Goal: Information Seeking & Learning: Learn about a topic

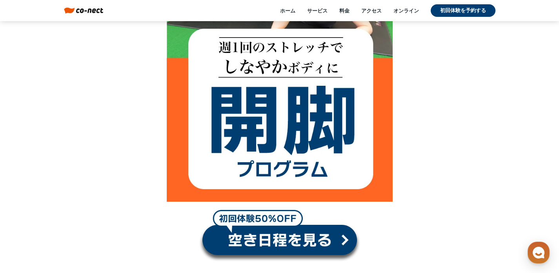
scroll to position [295, 0]
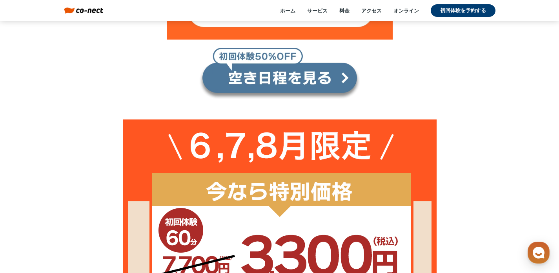
click at [325, 73] on link at bounding box center [280, 73] width 162 height 53
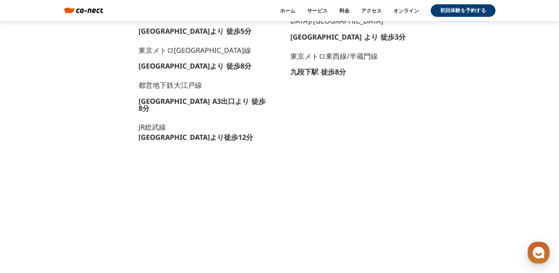
scroll to position [7620, 0]
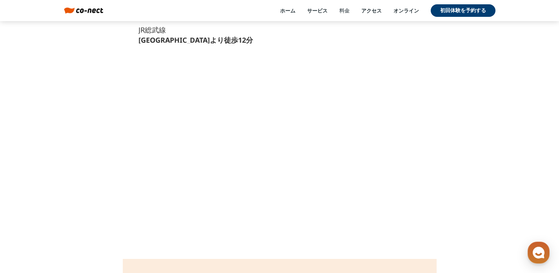
click at [340, 11] on link "料金" at bounding box center [344, 10] width 10 height 7
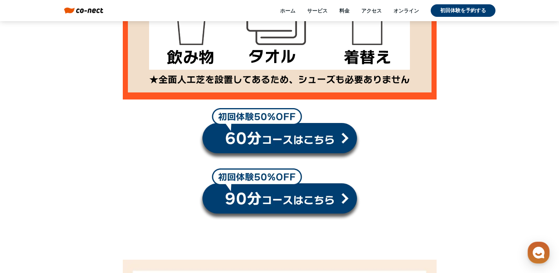
scroll to position [884, 0]
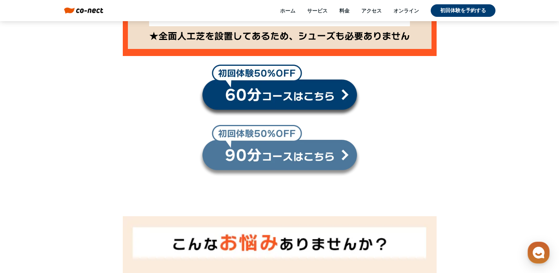
click at [270, 155] on link at bounding box center [280, 151] width 162 height 53
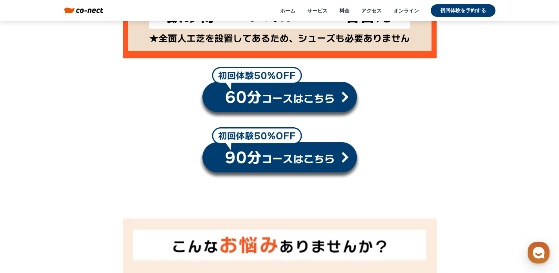
scroll to position [712, 0]
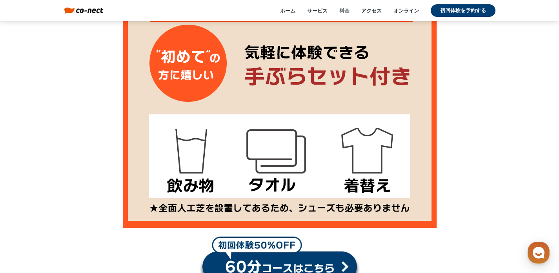
click at [343, 11] on link "料金" at bounding box center [344, 10] width 10 height 7
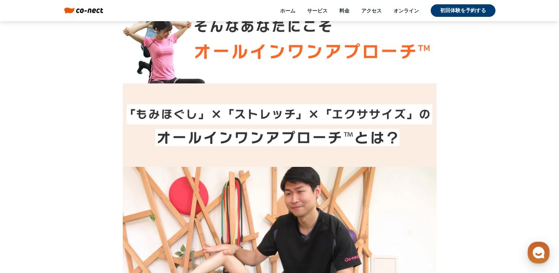
scroll to position [1666, 0]
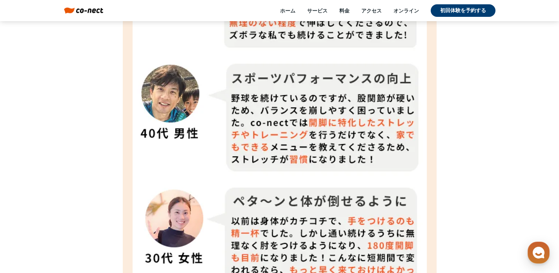
scroll to position [3198, 0]
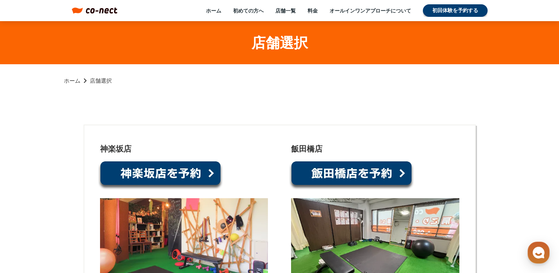
click at [354, 175] on link at bounding box center [351, 176] width 125 height 30
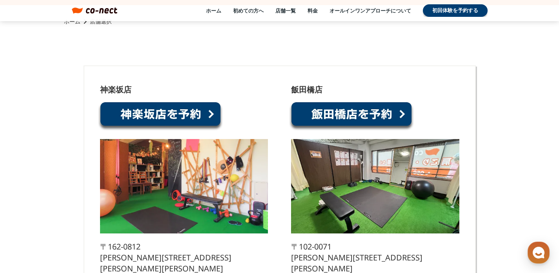
scroll to position [33, 0]
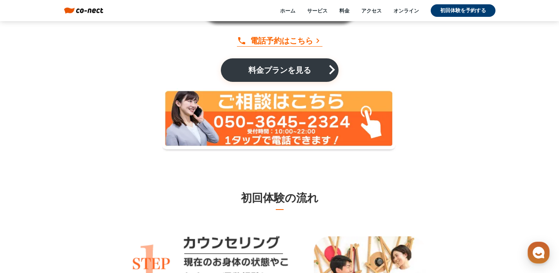
scroll to position [5460, 0]
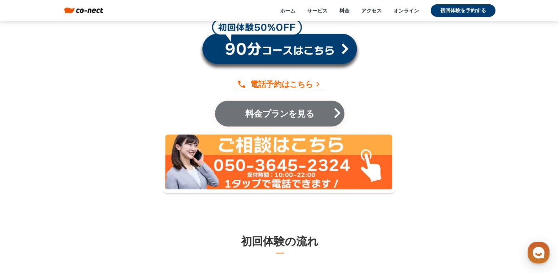
click at [291, 109] on p "料金プランを見る" at bounding box center [279, 113] width 82 height 9
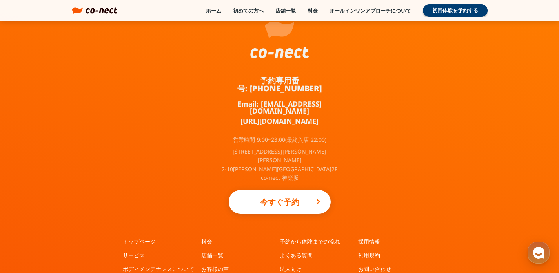
scroll to position [1776, 0]
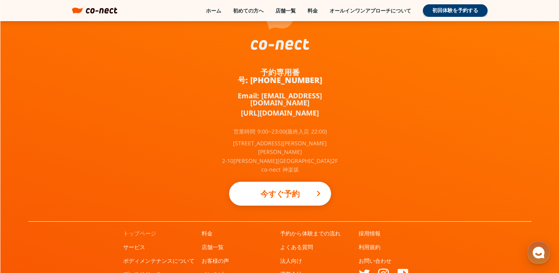
click at [151, 230] on link "トップページ" at bounding box center [139, 234] width 33 height 8
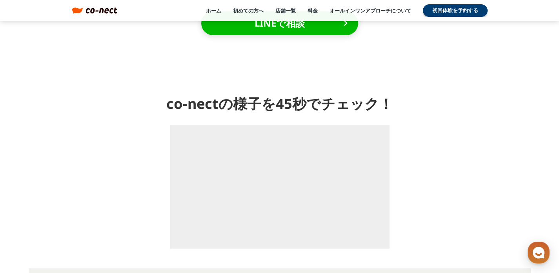
scroll to position [921, 0]
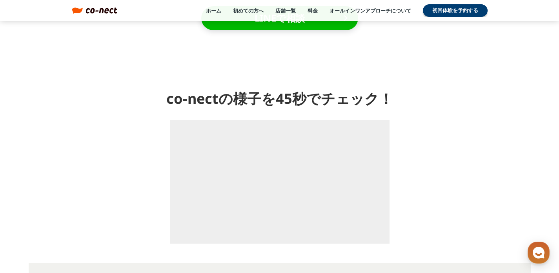
click at [422, 209] on div "co-nectの様子を45秒でチェック！" at bounding box center [279, 166] width 559 height 194
click at [103, 12] on img at bounding box center [102, 10] width 32 height 6
